Goal: Transaction & Acquisition: Obtain resource

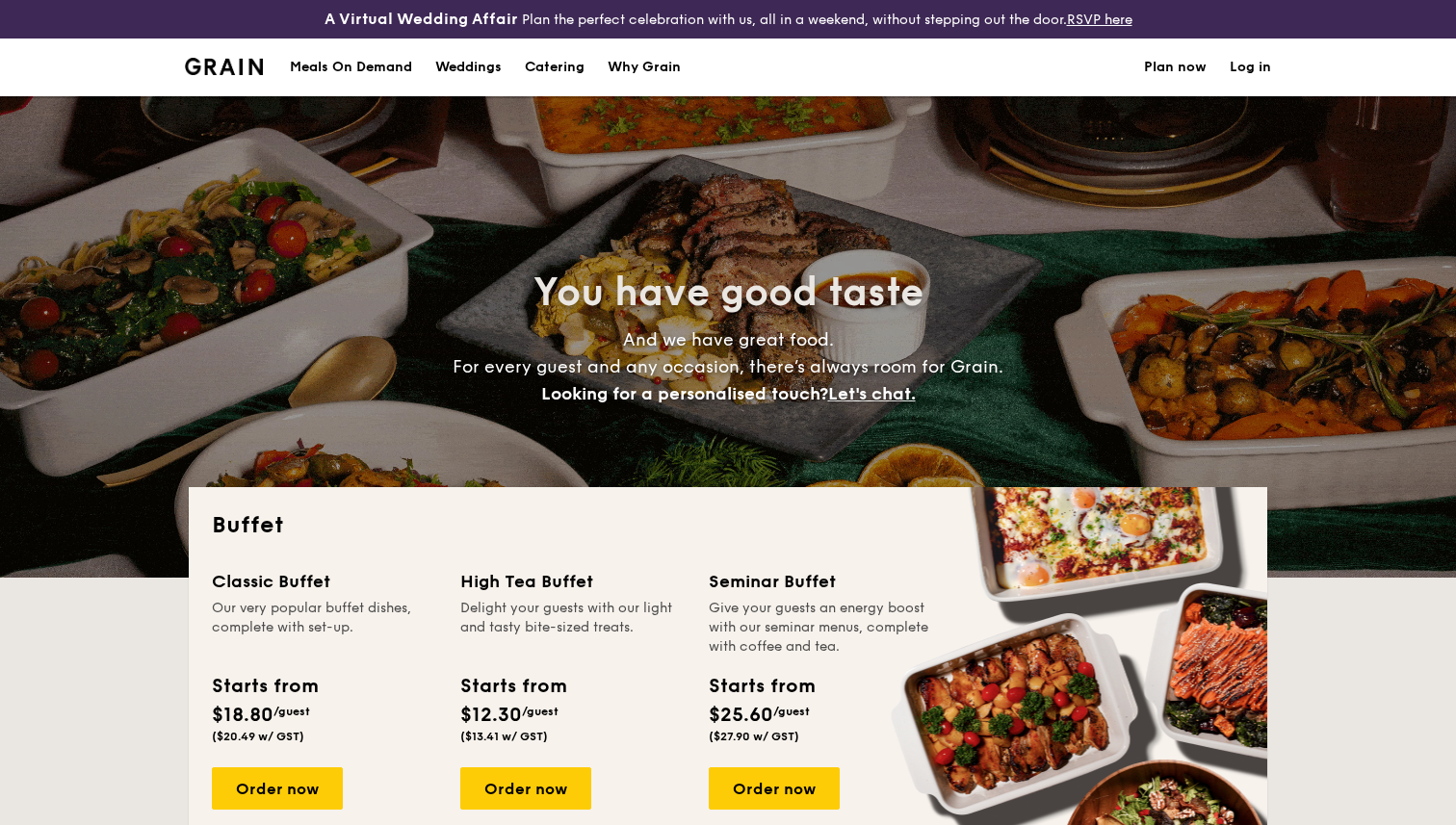
select select
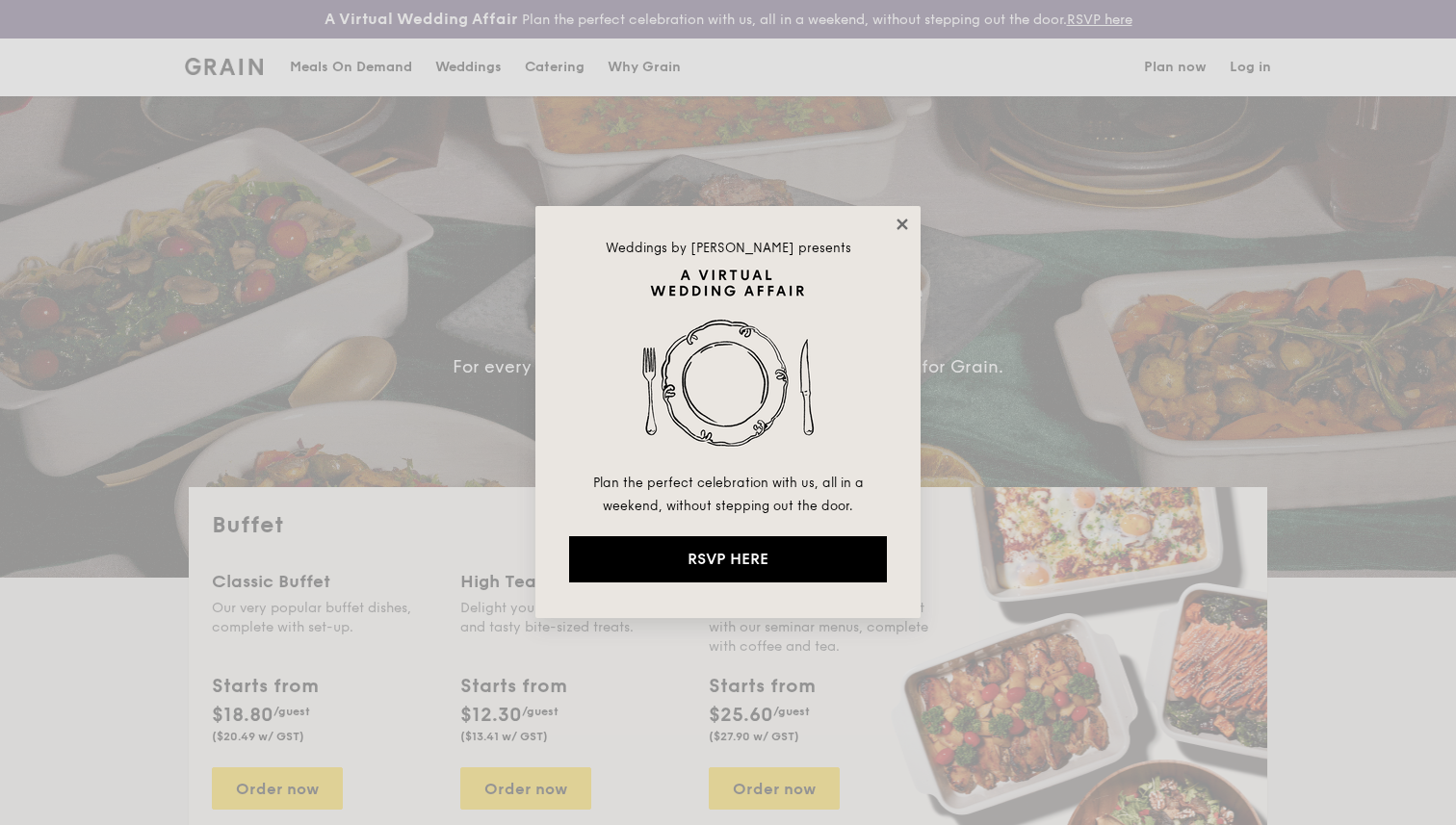
click at [901, 229] on icon at bounding box center [902, 224] width 17 height 17
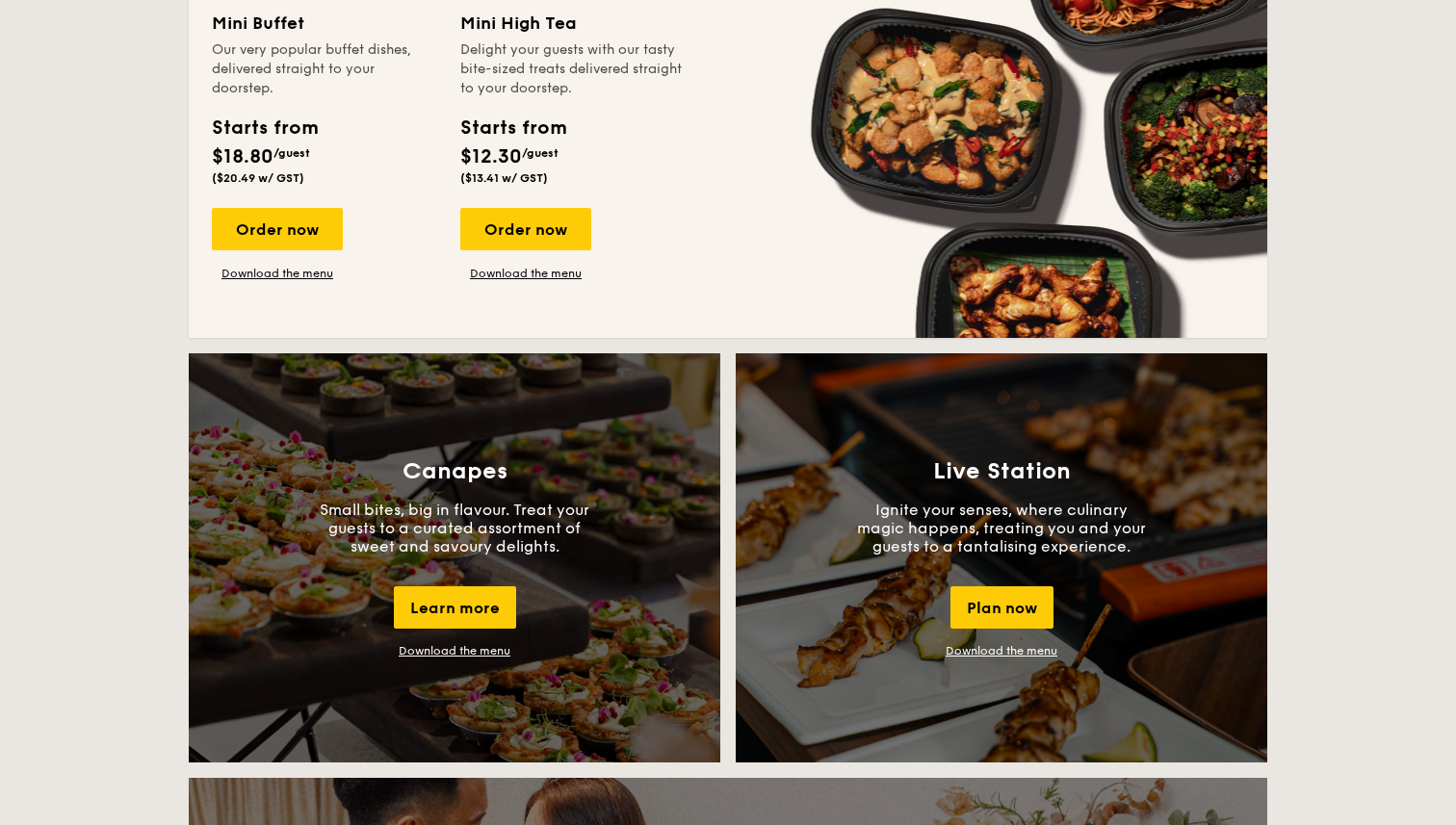
scroll to position [1420, 0]
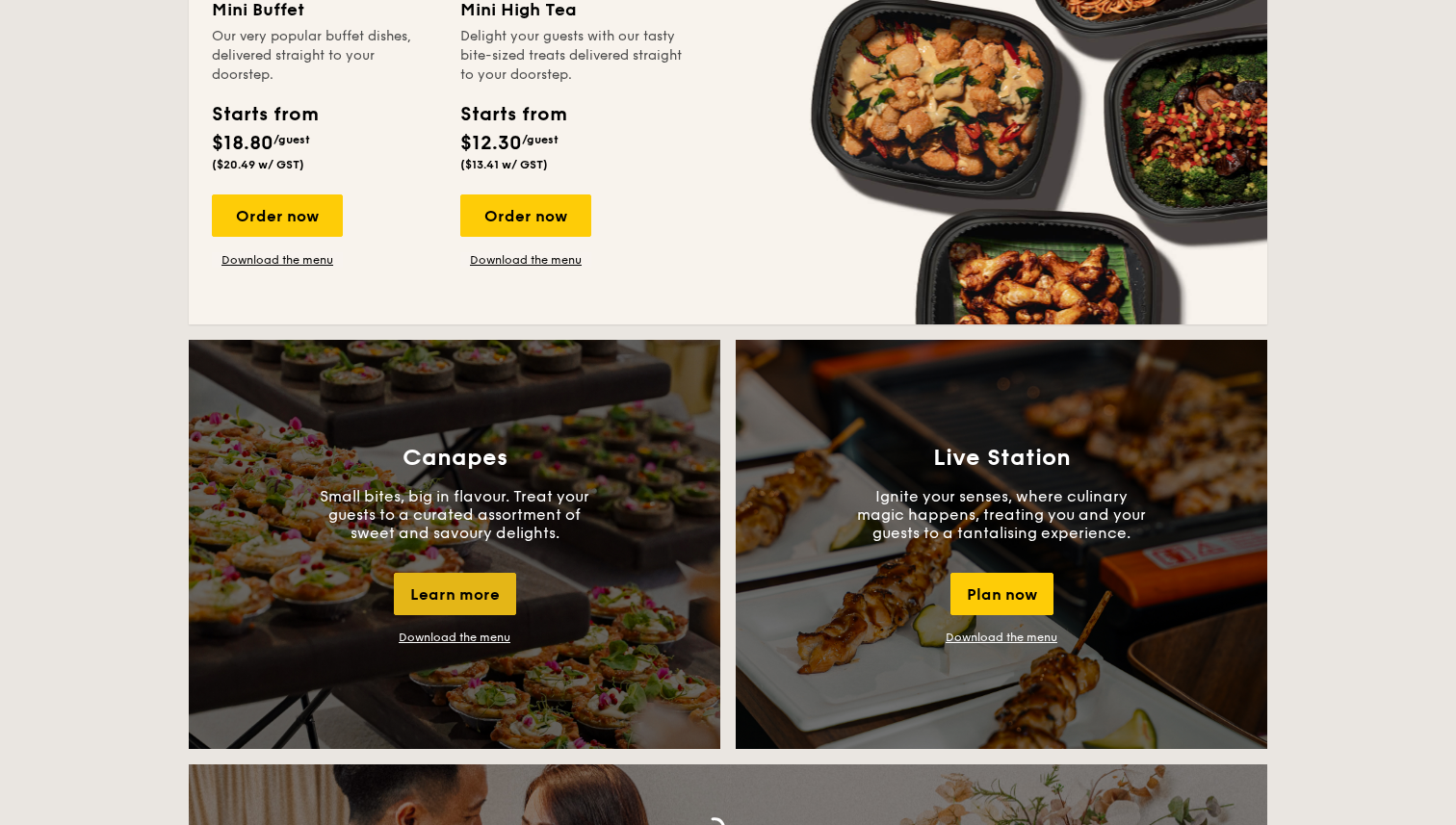
click at [460, 597] on div "Learn more" at bounding box center [455, 594] width 122 height 43
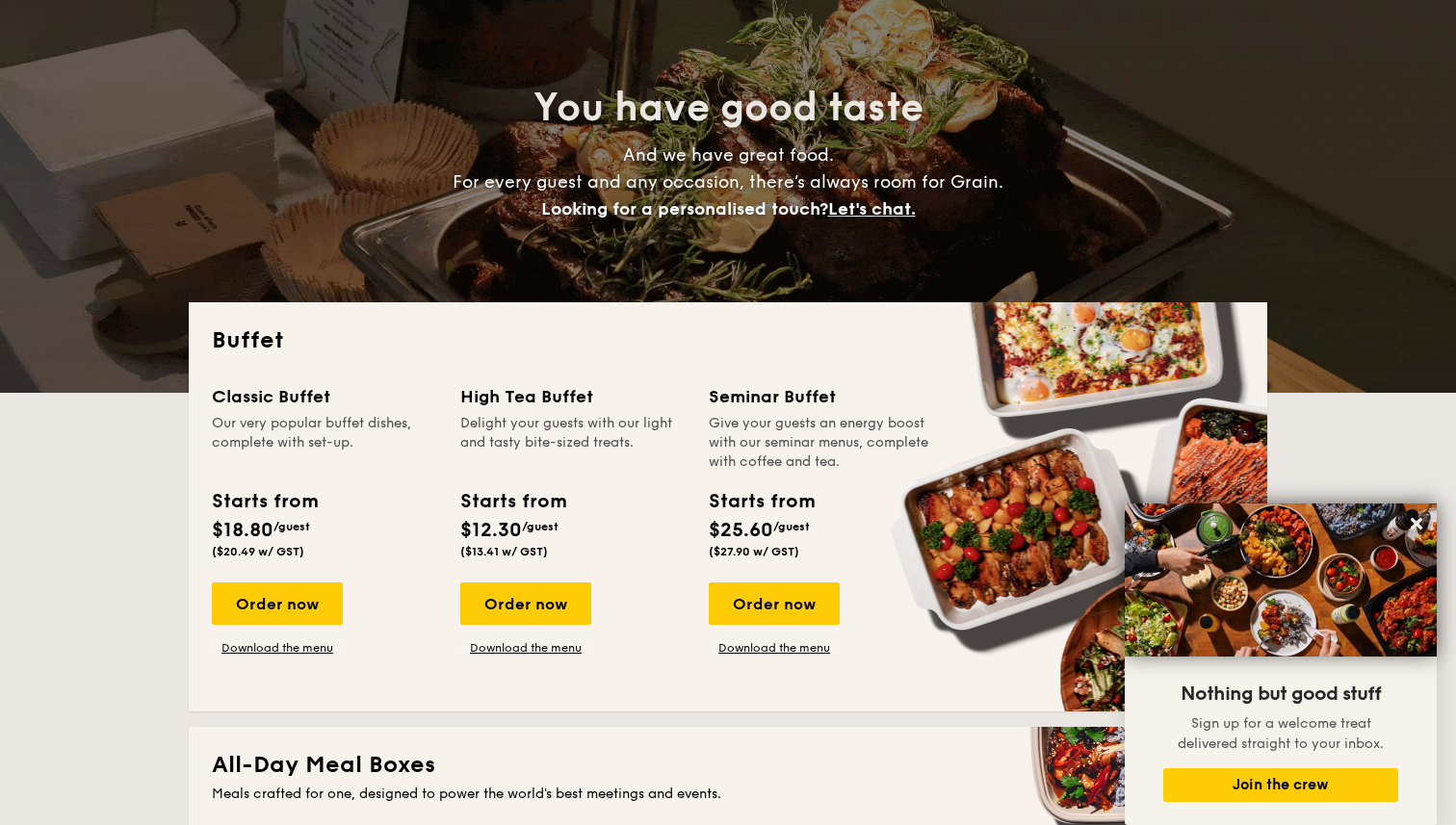
scroll to position [194, 0]
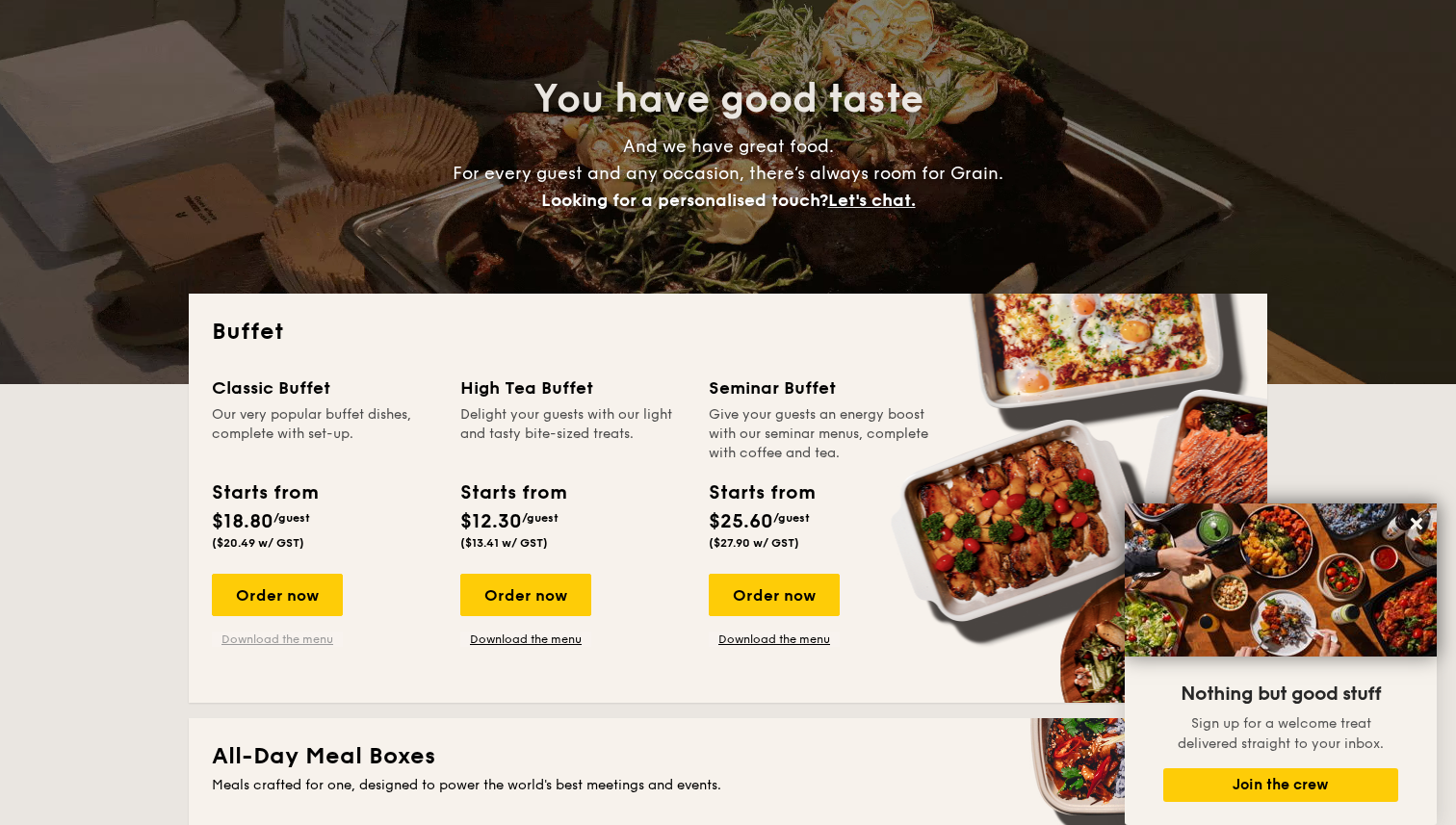
click at [274, 636] on link "Download the menu" at bounding box center [276, 639] width 131 height 16
click at [308, 642] on link "Download the menu" at bounding box center [276, 639] width 131 height 16
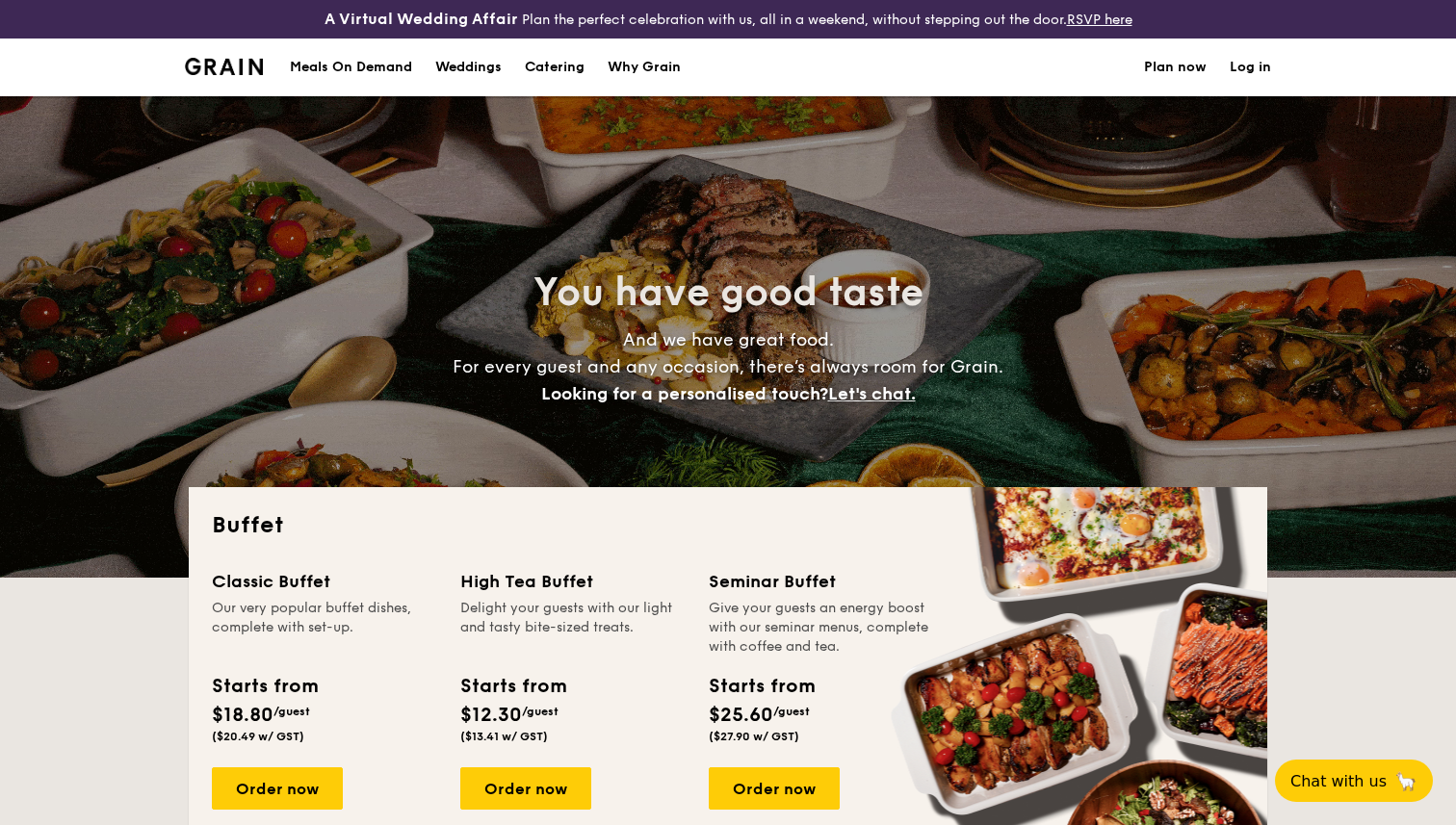
select select
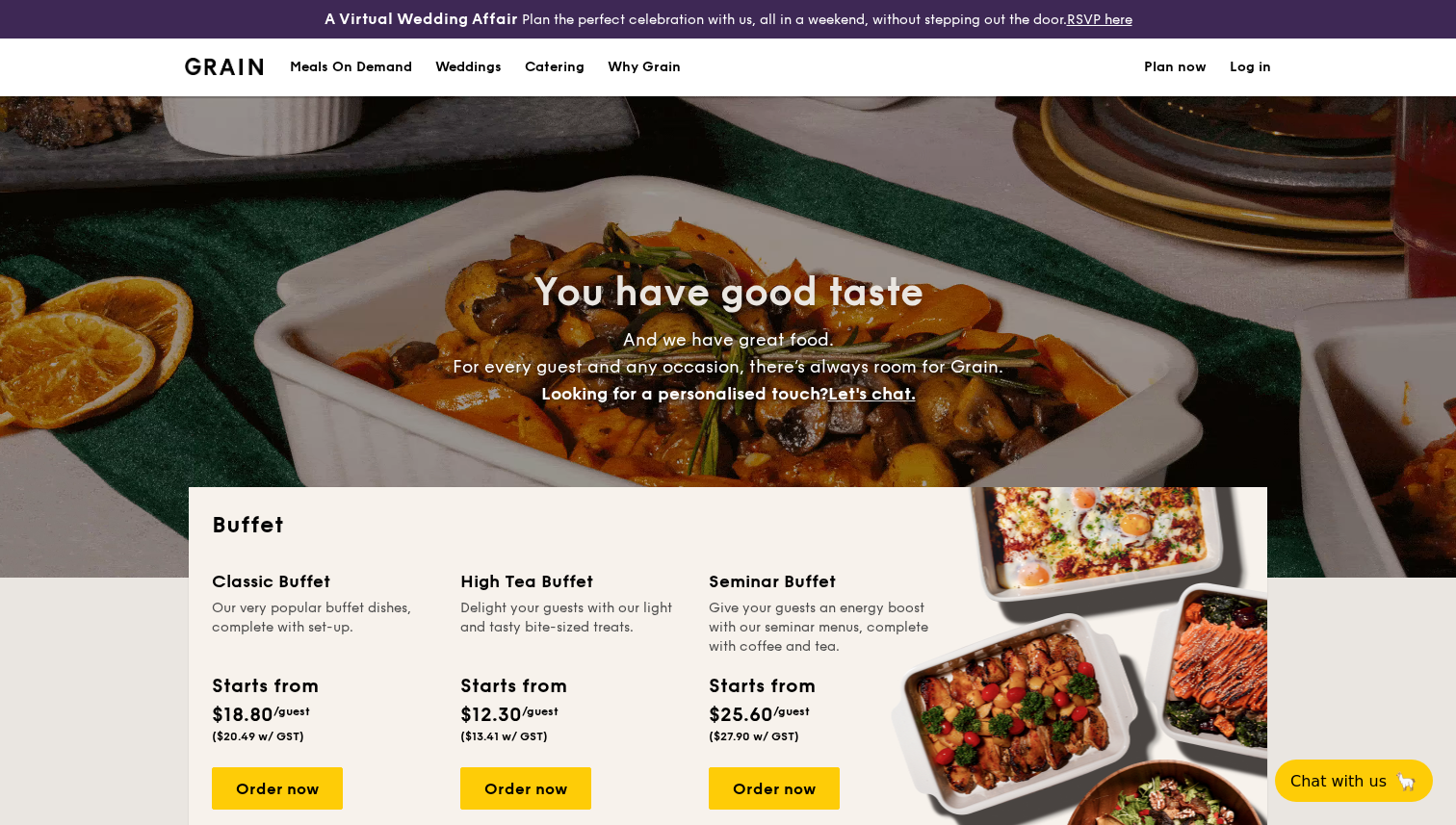
click at [645, 62] on div "Why Grain" at bounding box center [643, 68] width 73 height 58
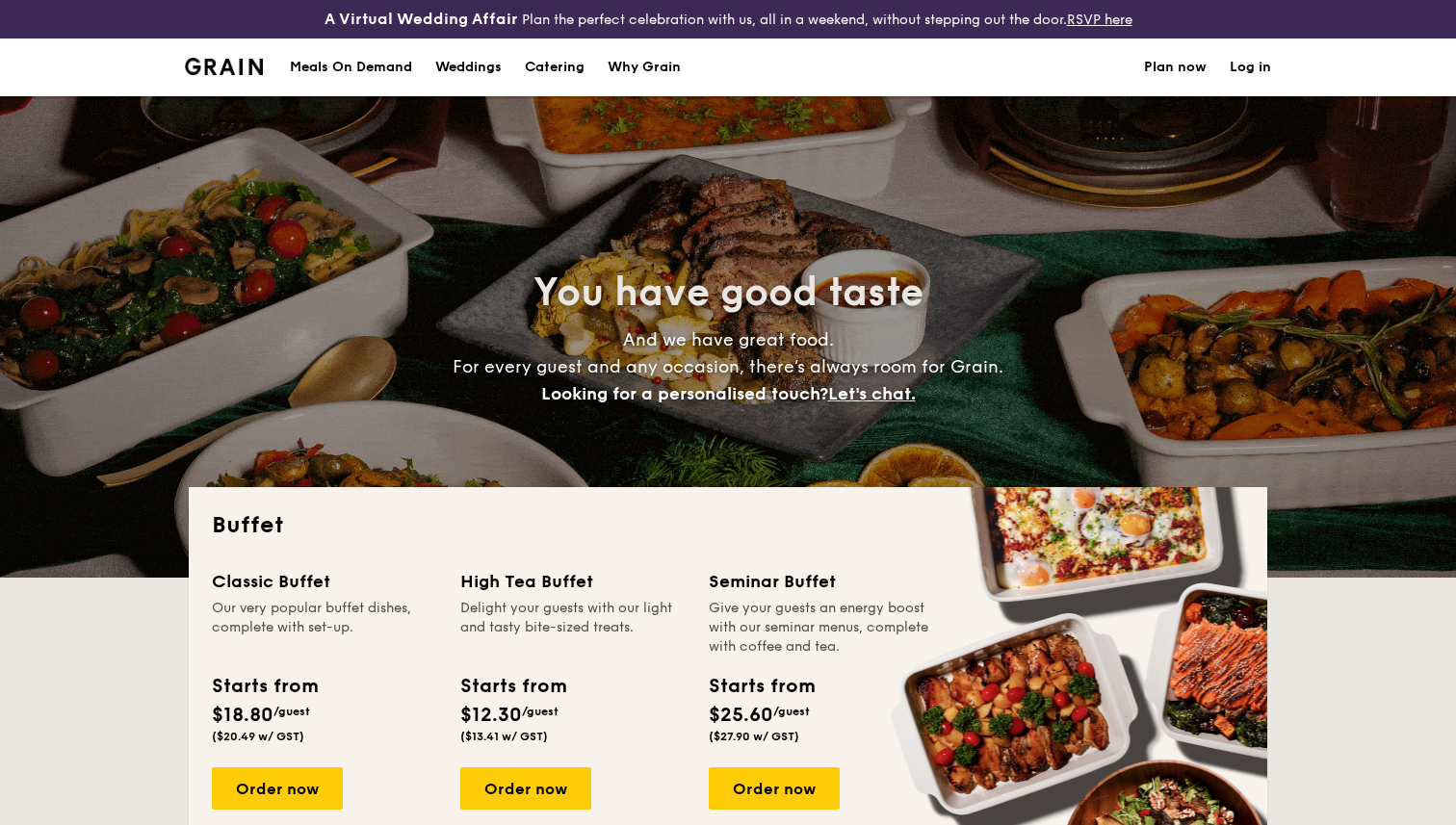
select select
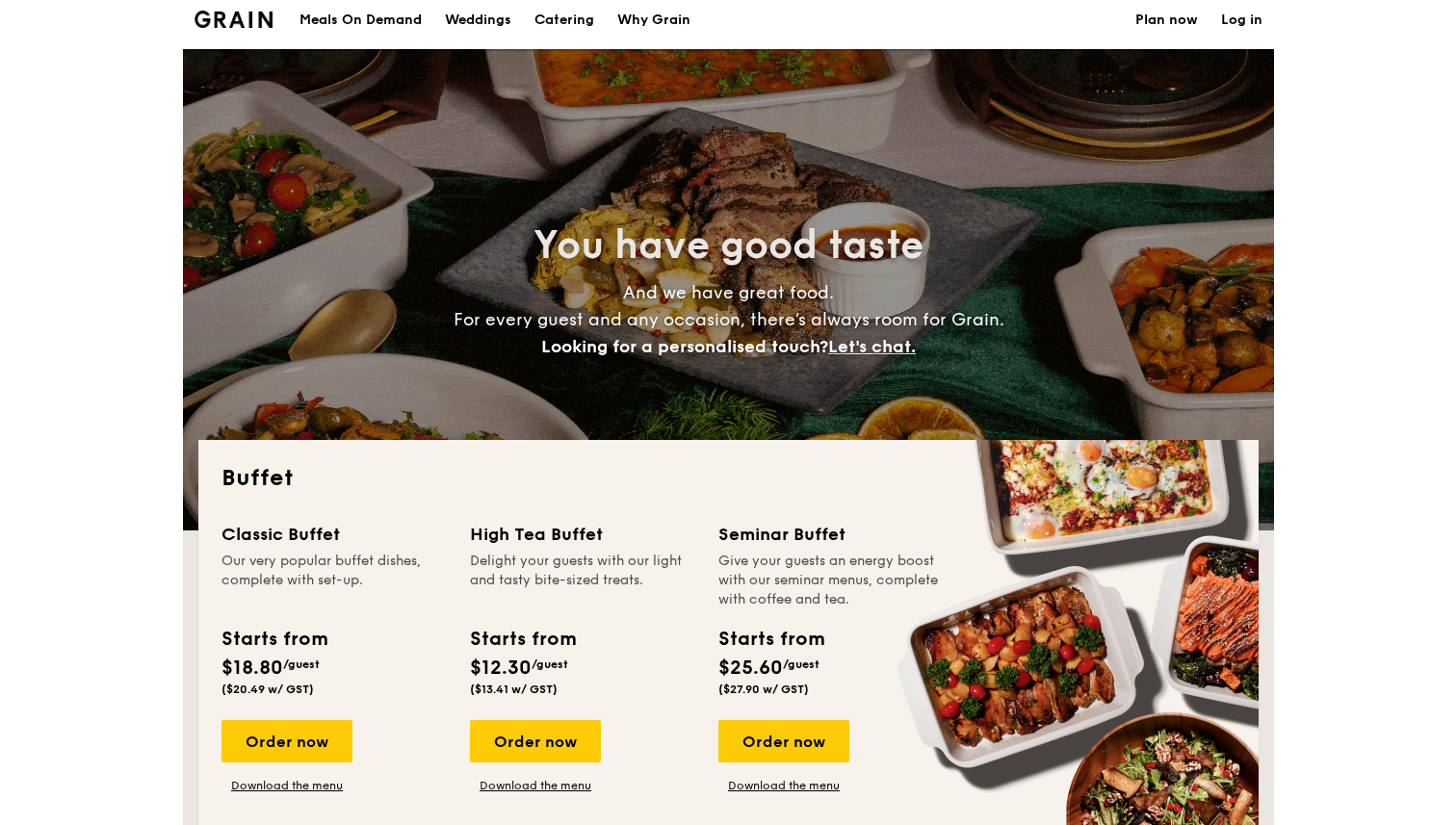
scroll to position [48, 0]
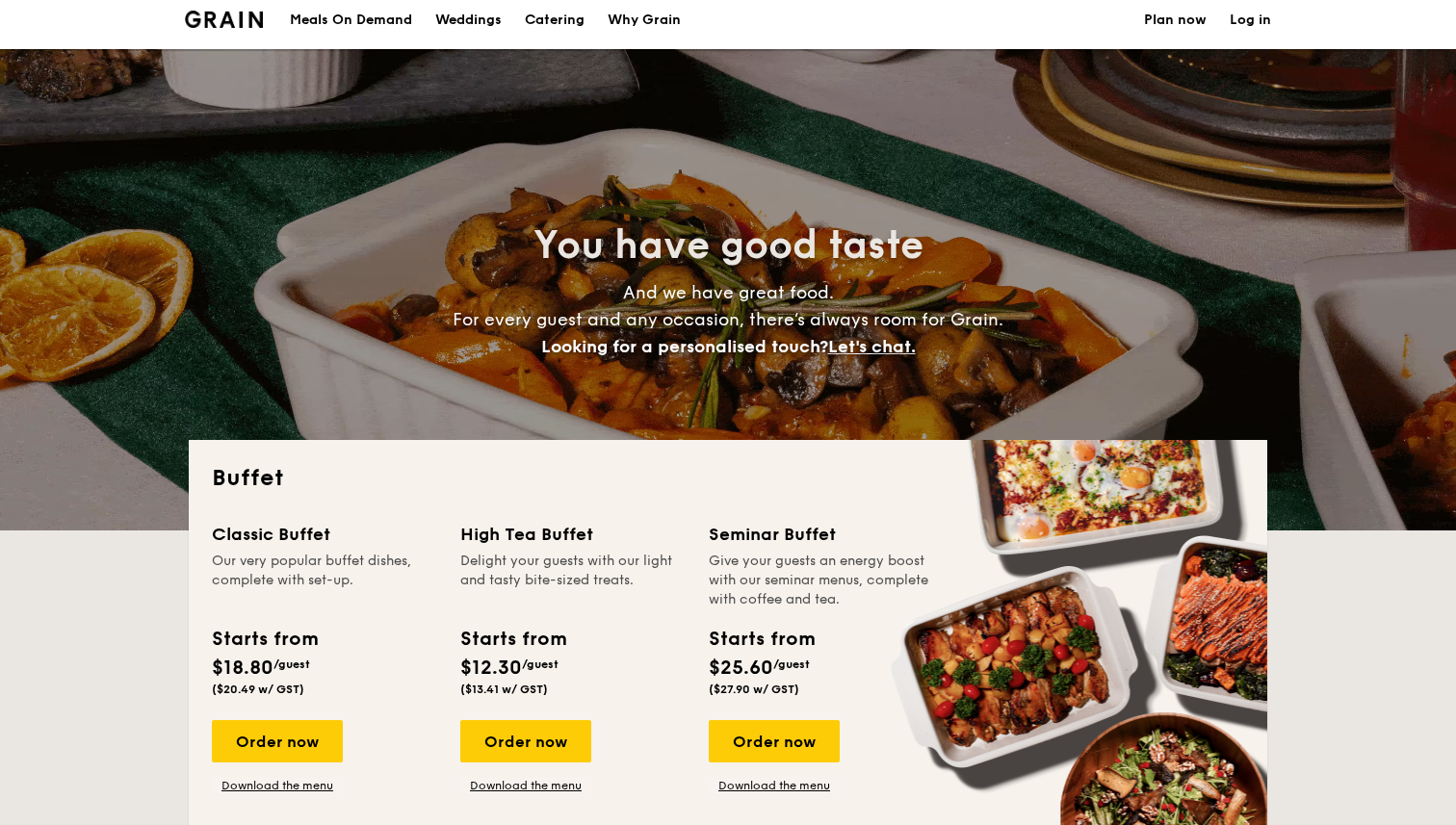
click at [232, 18] on img at bounding box center [224, 19] width 78 height 17
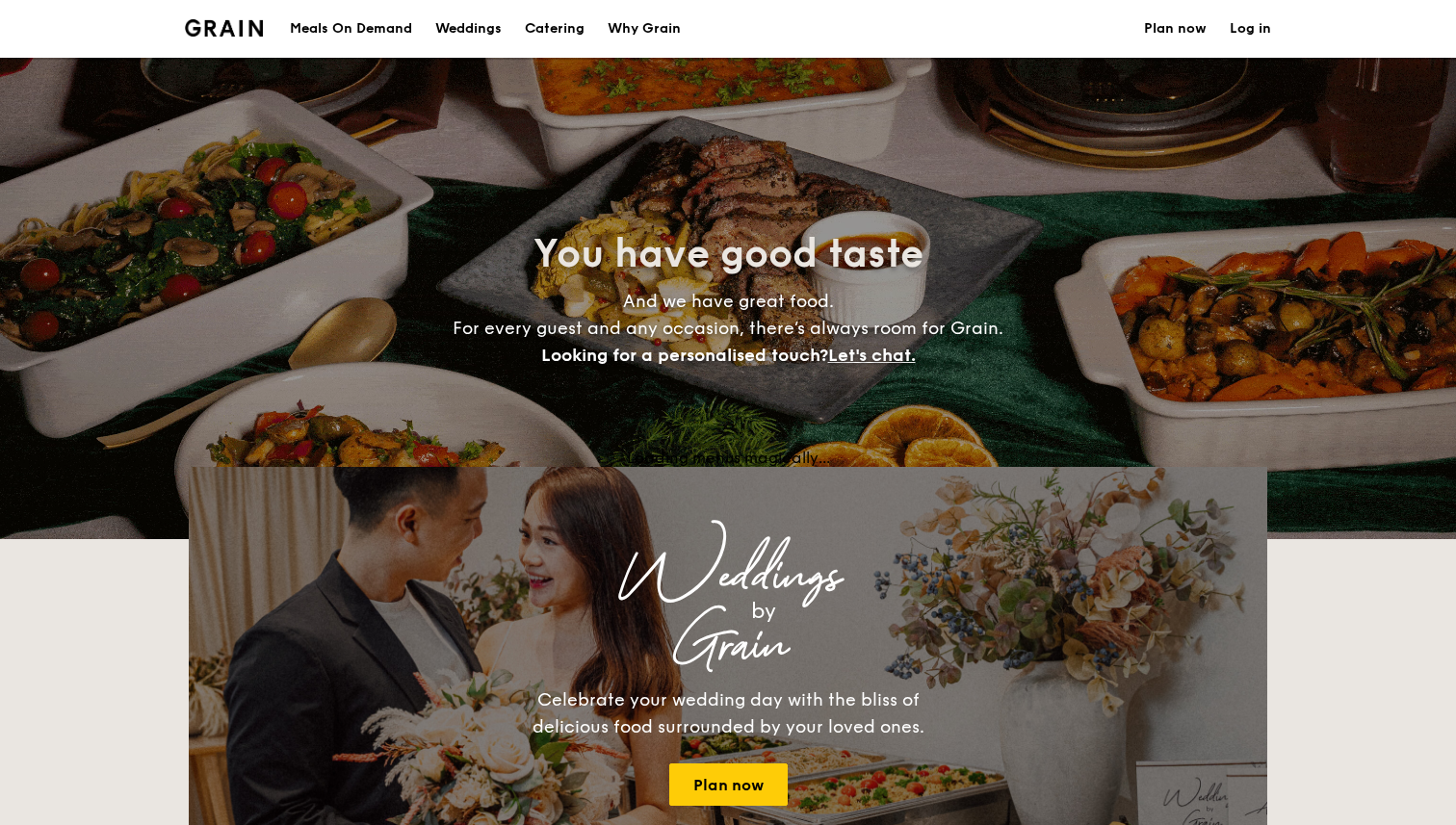
select select
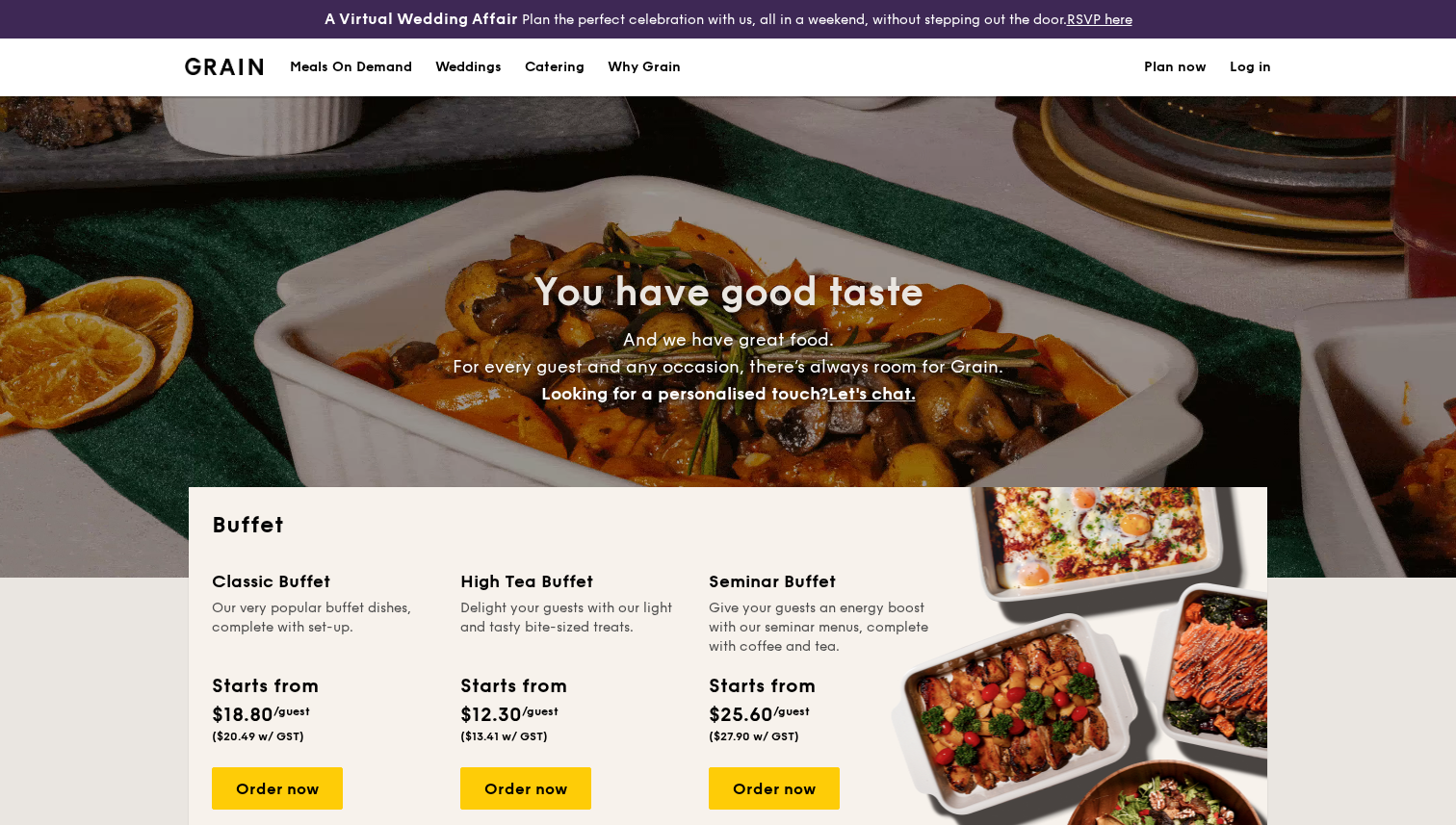
click at [663, 57] on div "Why Grain" at bounding box center [643, 68] width 73 height 58
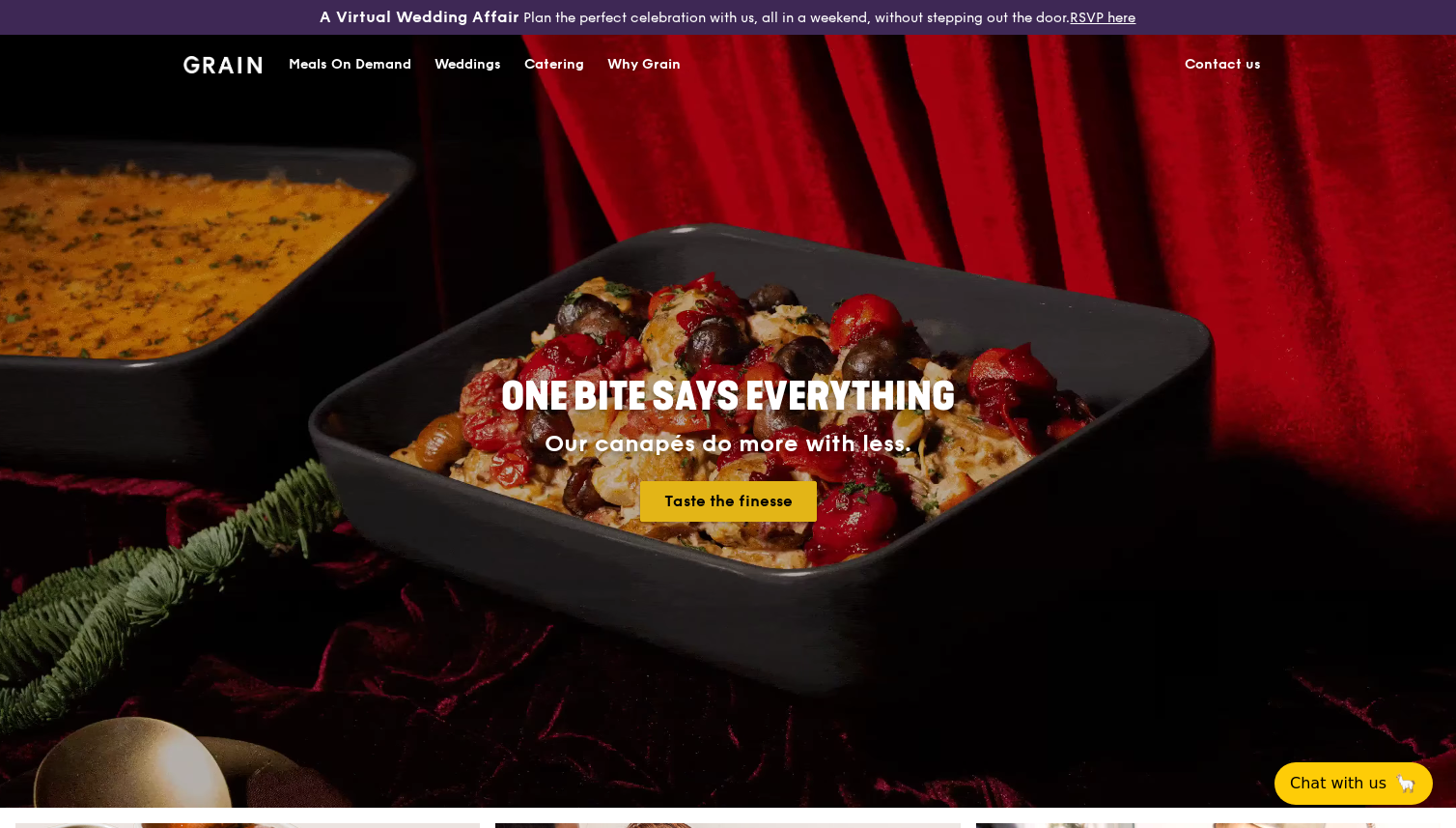
click at [690, 510] on link "Taste the finesse" at bounding box center [728, 501] width 177 height 41
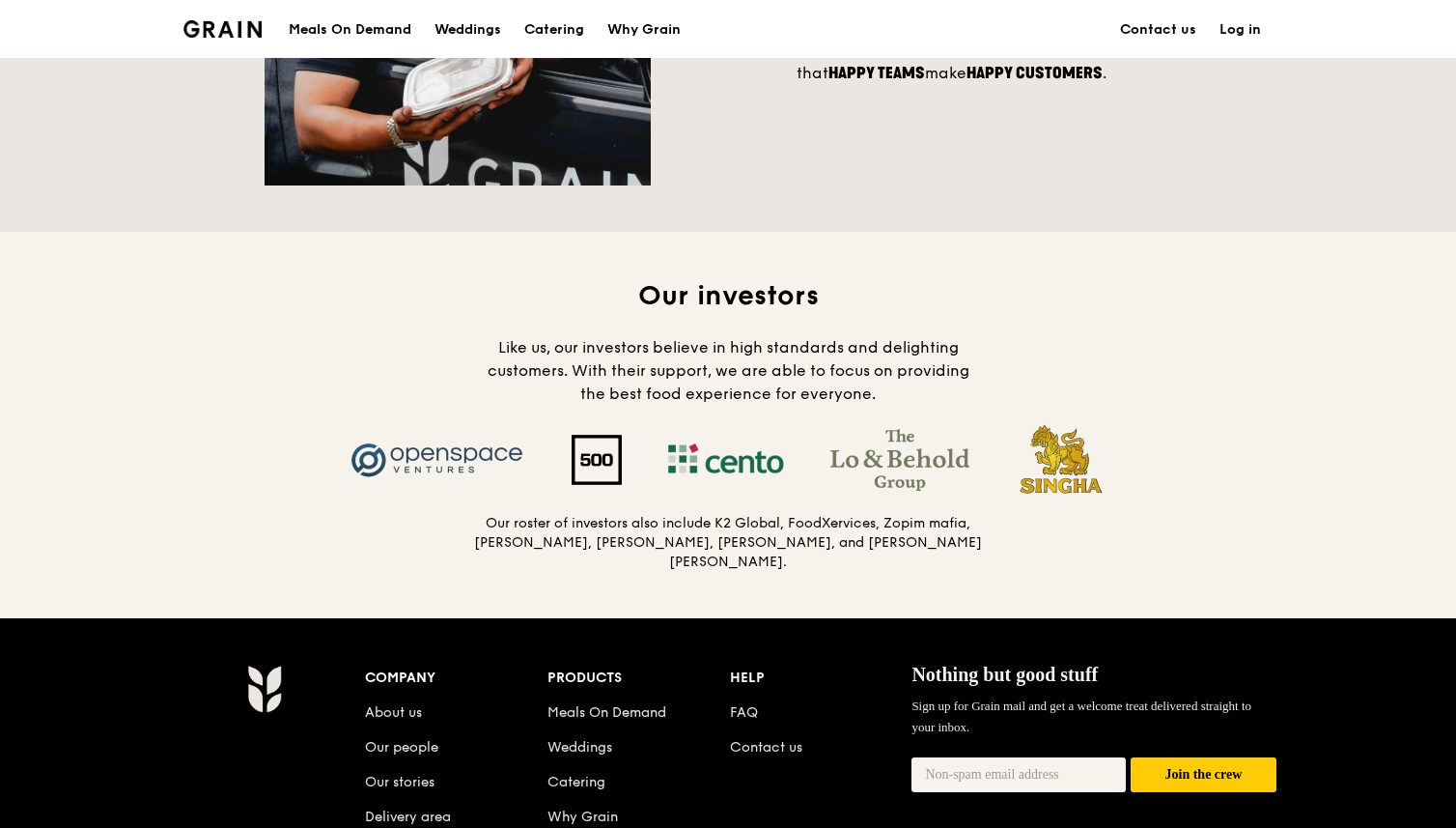
scroll to position [1760, 0]
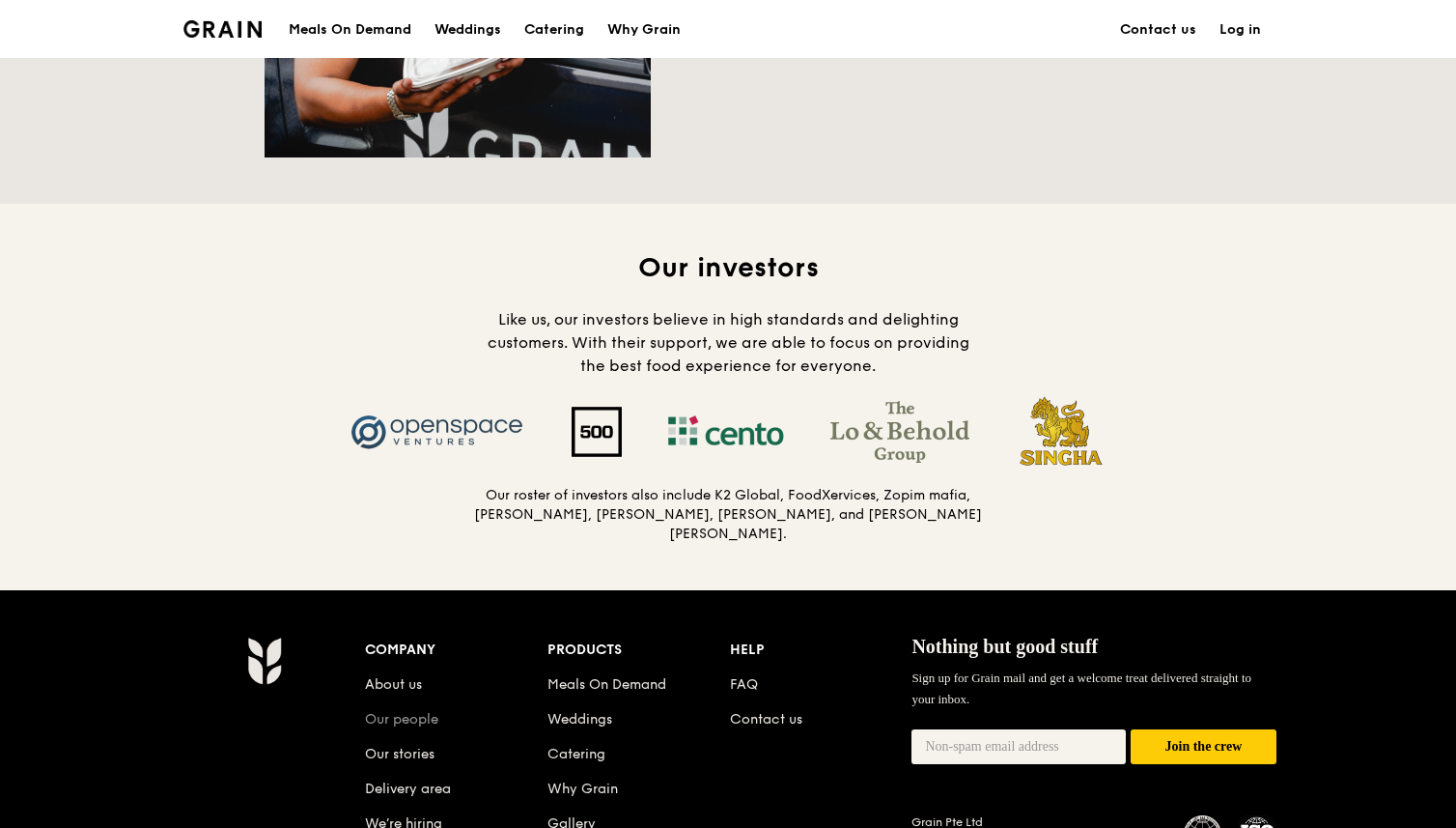
click at [392, 711] on link "Our people" at bounding box center [401, 719] width 73 height 17
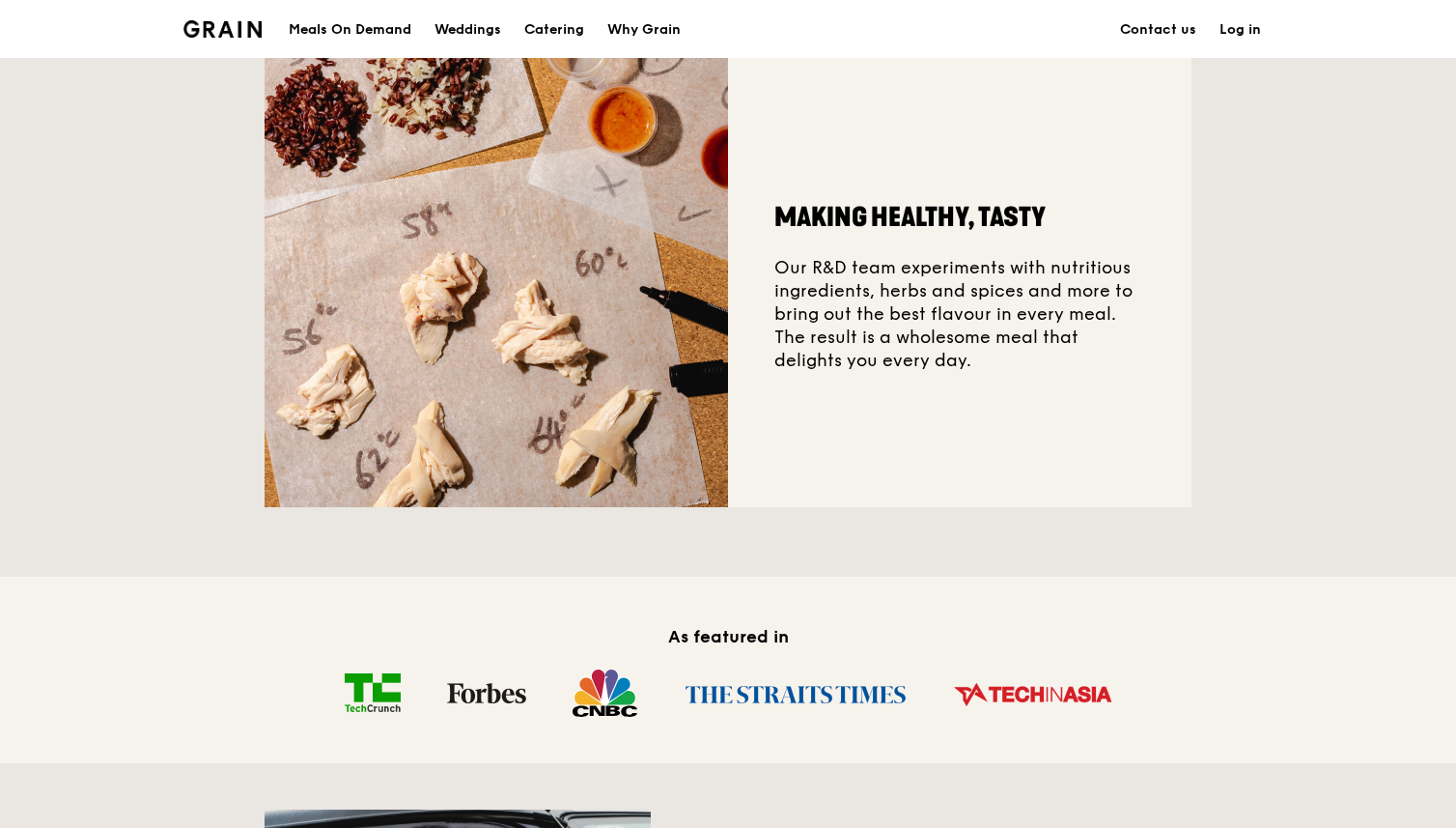
scroll to position [0, 0]
